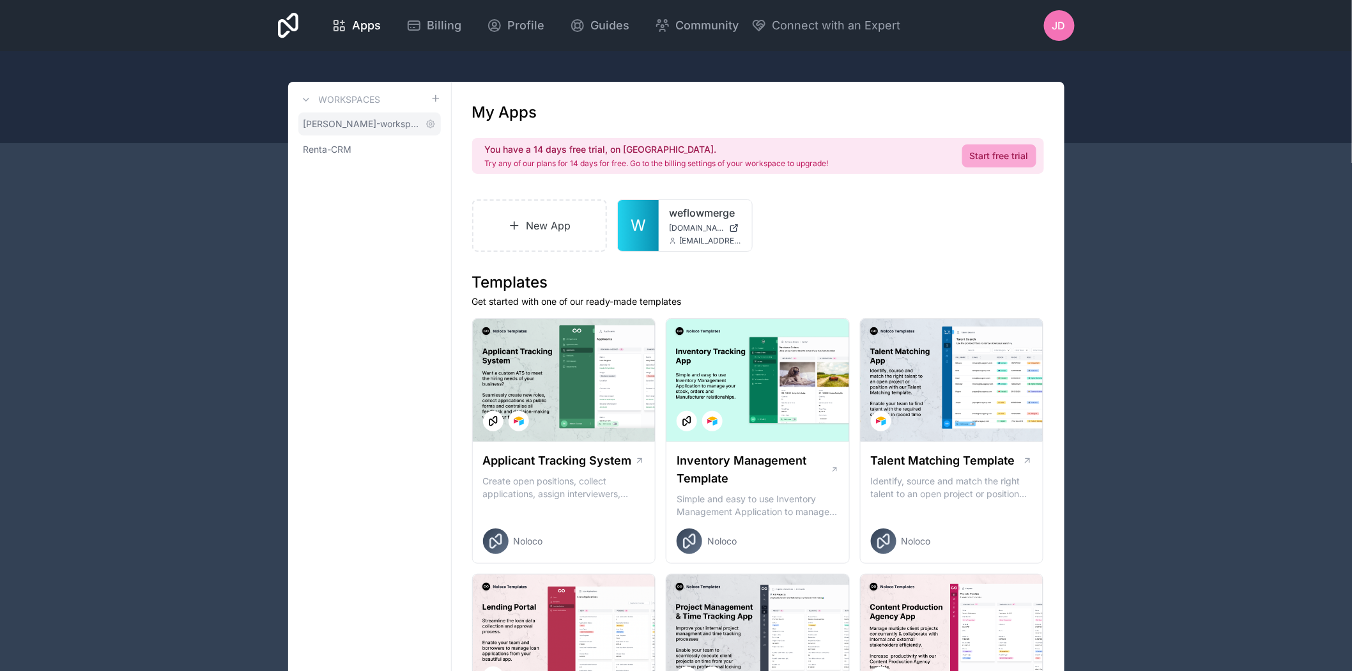
click at [385, 123] on span "[PERSON_NAME]-workspace" at bounding box center [361, 124] width 117 height 13
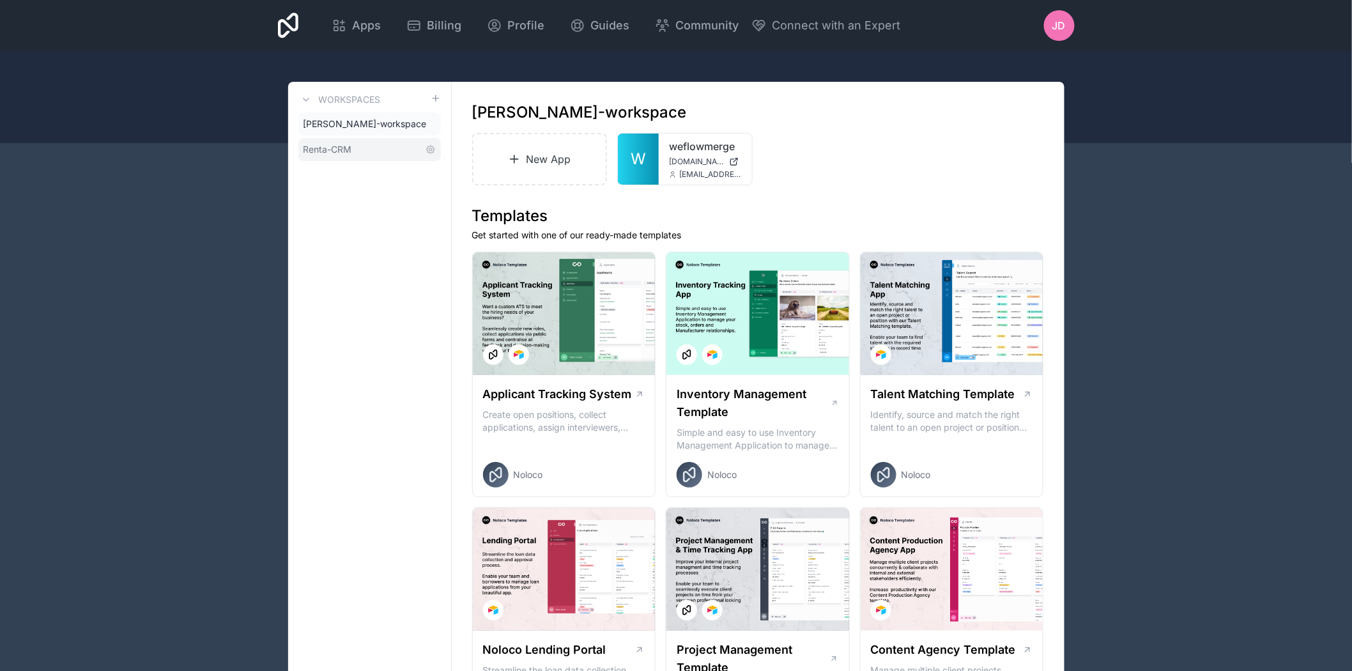
click at [386, 158] on link "Renta-CRM" at bounding box center [369, 149] width 142 height 23
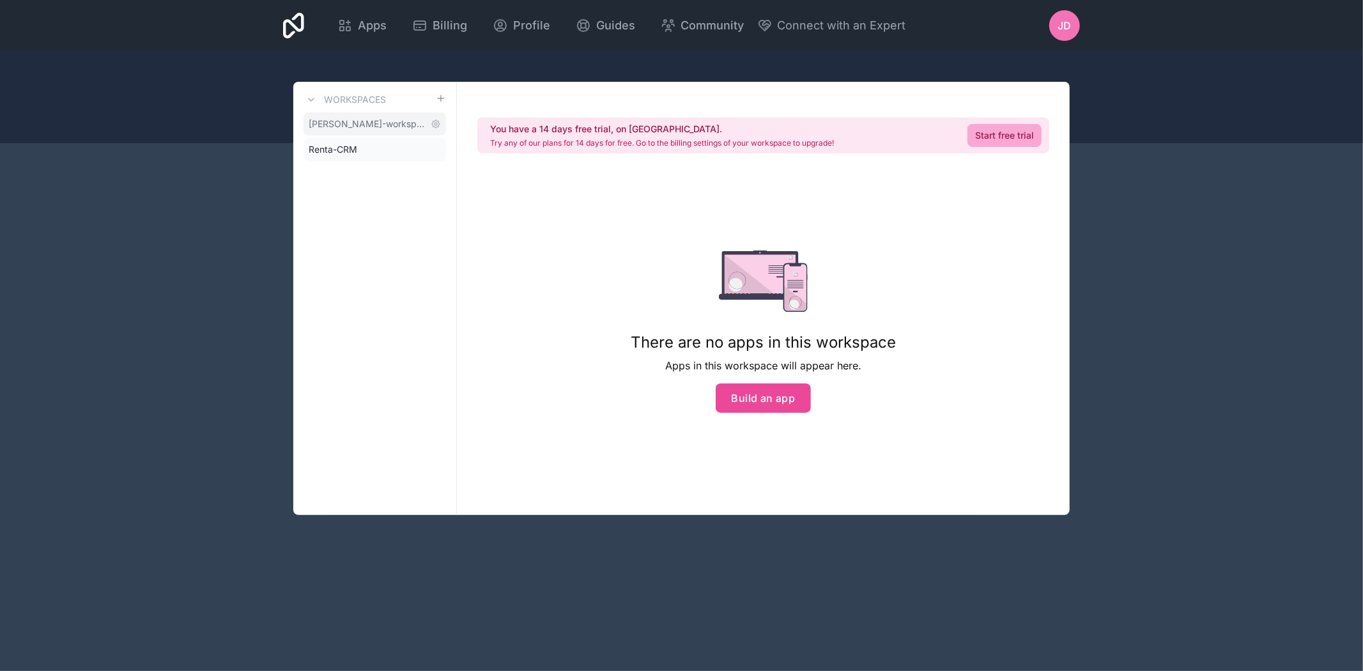
click at [394, 128] on span "[PERSON_NAME]-workspace" at bounding box center [367, 124] width 117 height 13
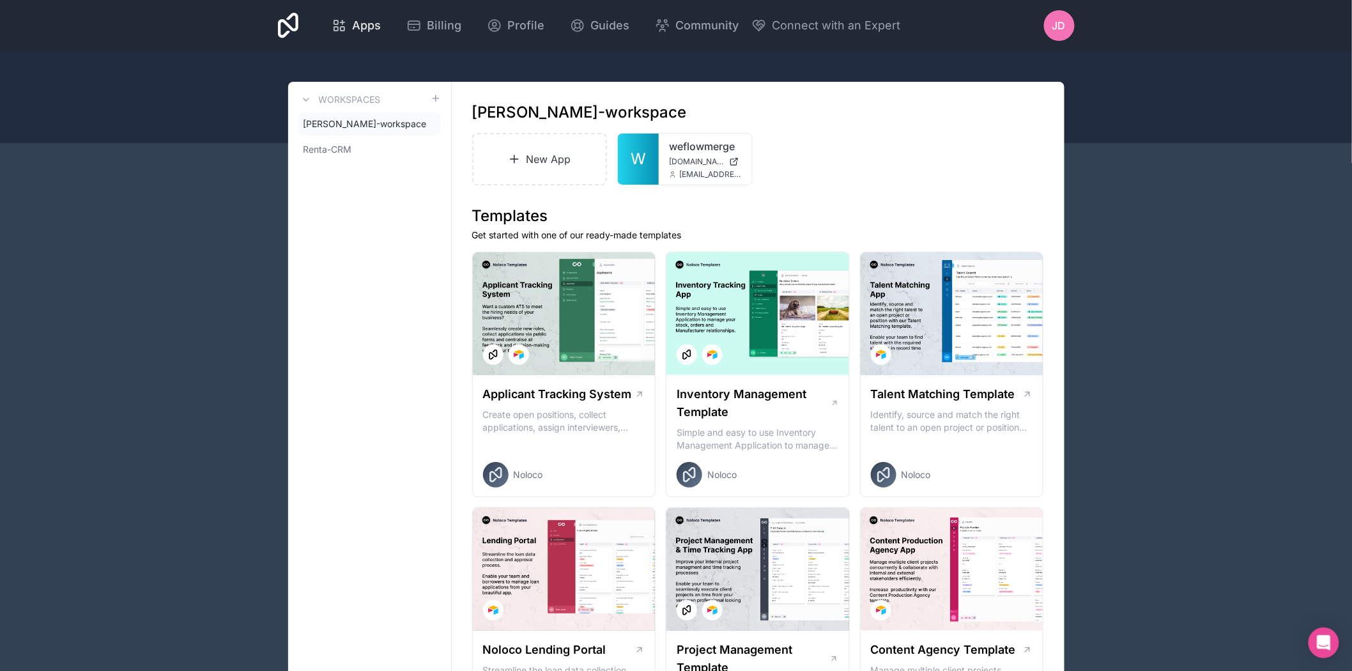
click at [362, 24] on span "Apps" at bounding box center [366, 26] width 29 height 18
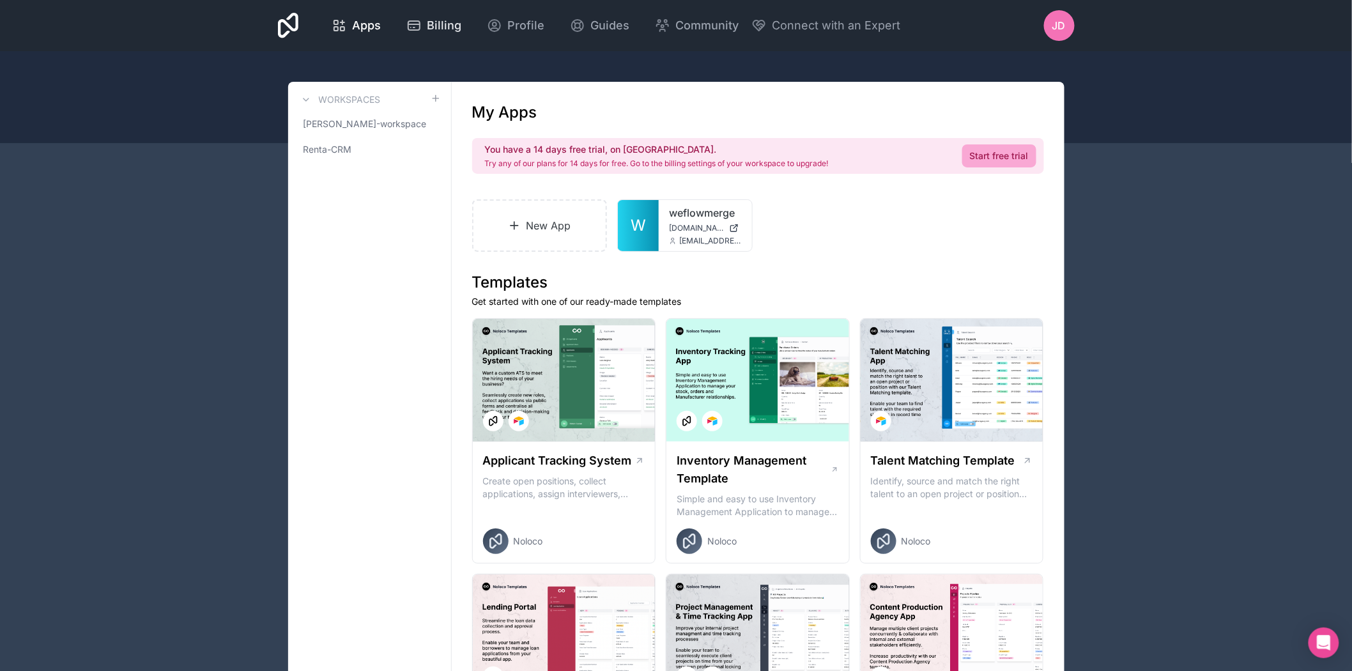
click at [429, 24] on span "Billing" at bounding box center [444, 26] width 34 height 18
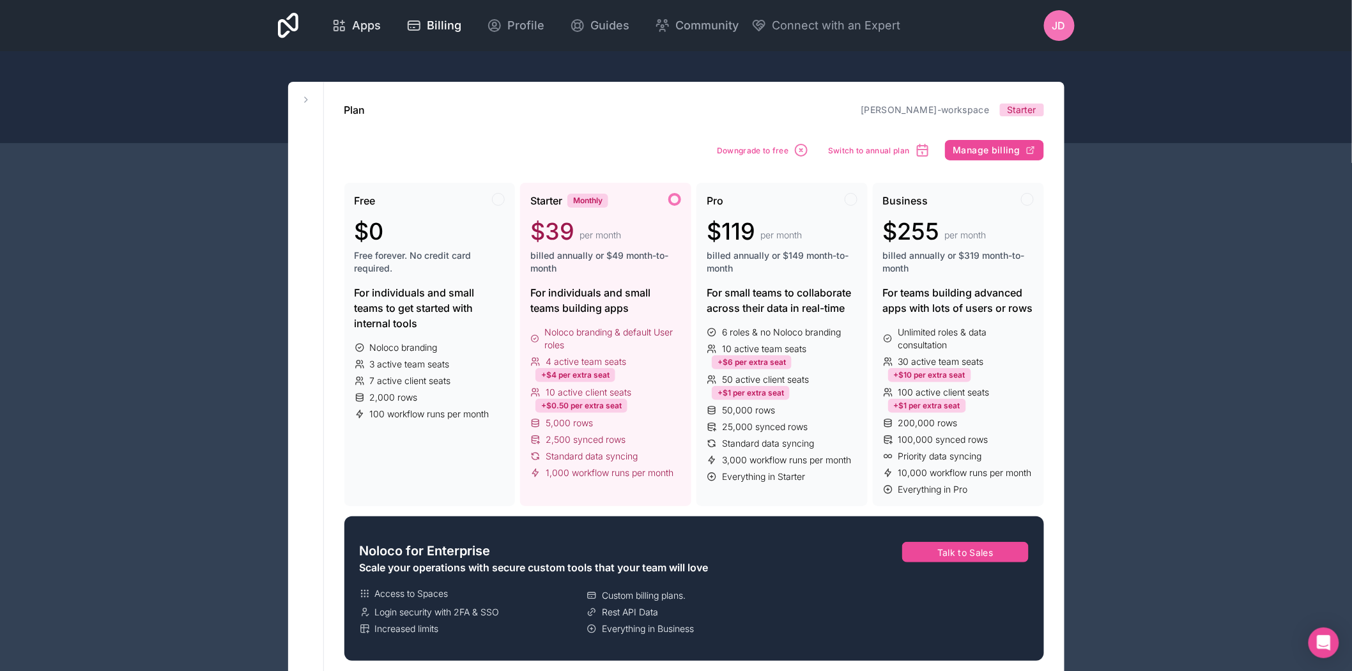
click at [365, 34] on link "Apps" at bounding box center [356, 25] width 70 height 28
